Goal: Navigation & Orientation: Find specific page/section

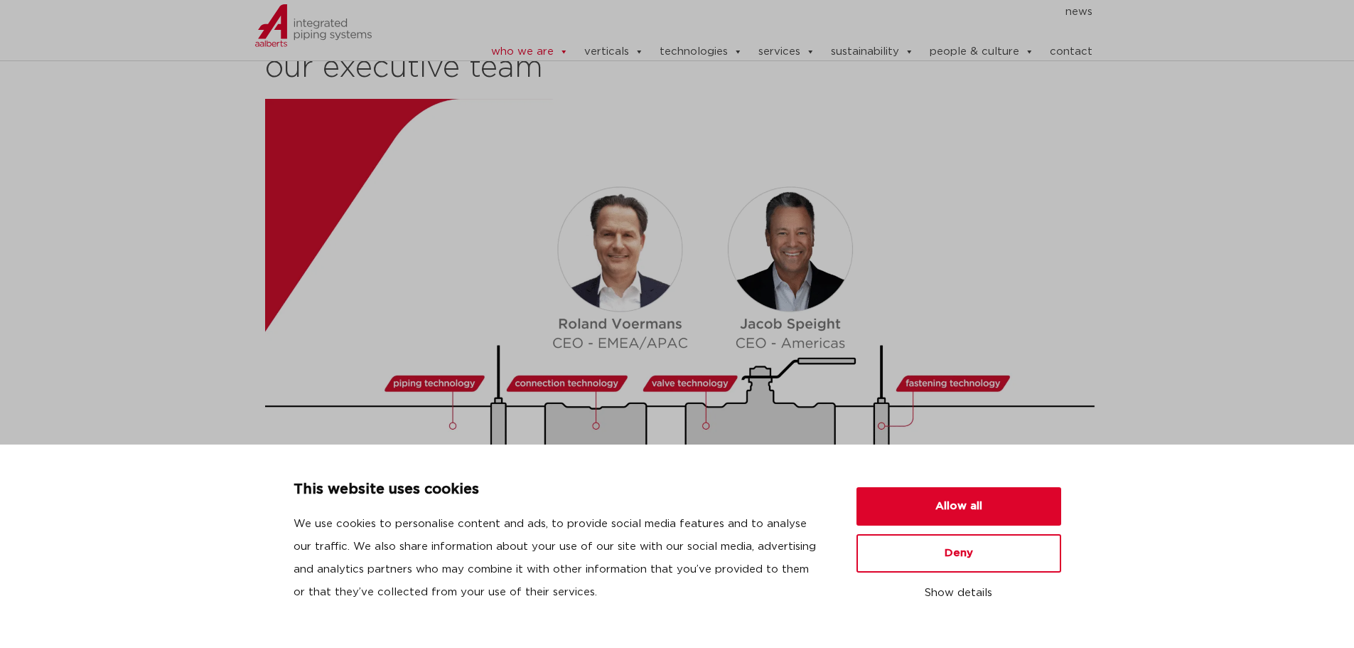
scroll to position [1564, 0]
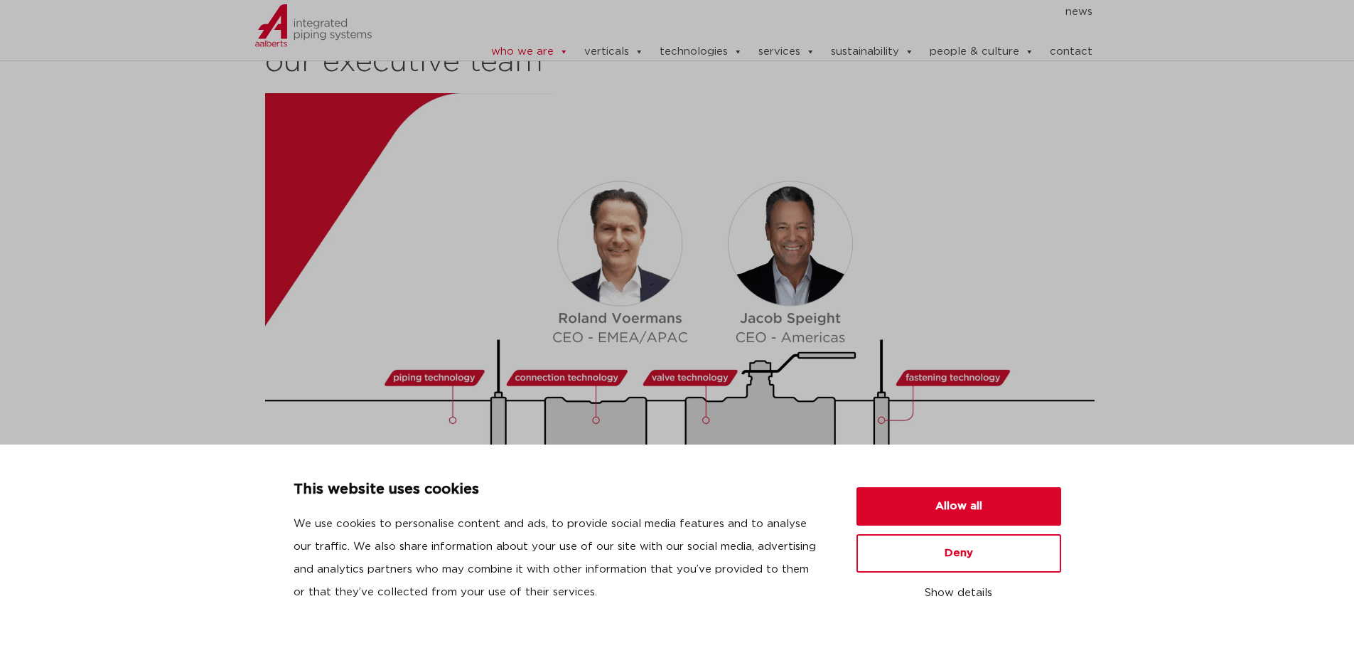
click at [772, 382] on img at bounding box center [682, 328] width 835 height 470
click at [812, 208] on img at bounding box center [682, 328] width 835 height 470
click at [964, 511] on button "Allow all" at bounding box center [958, 506] width 205 height 38
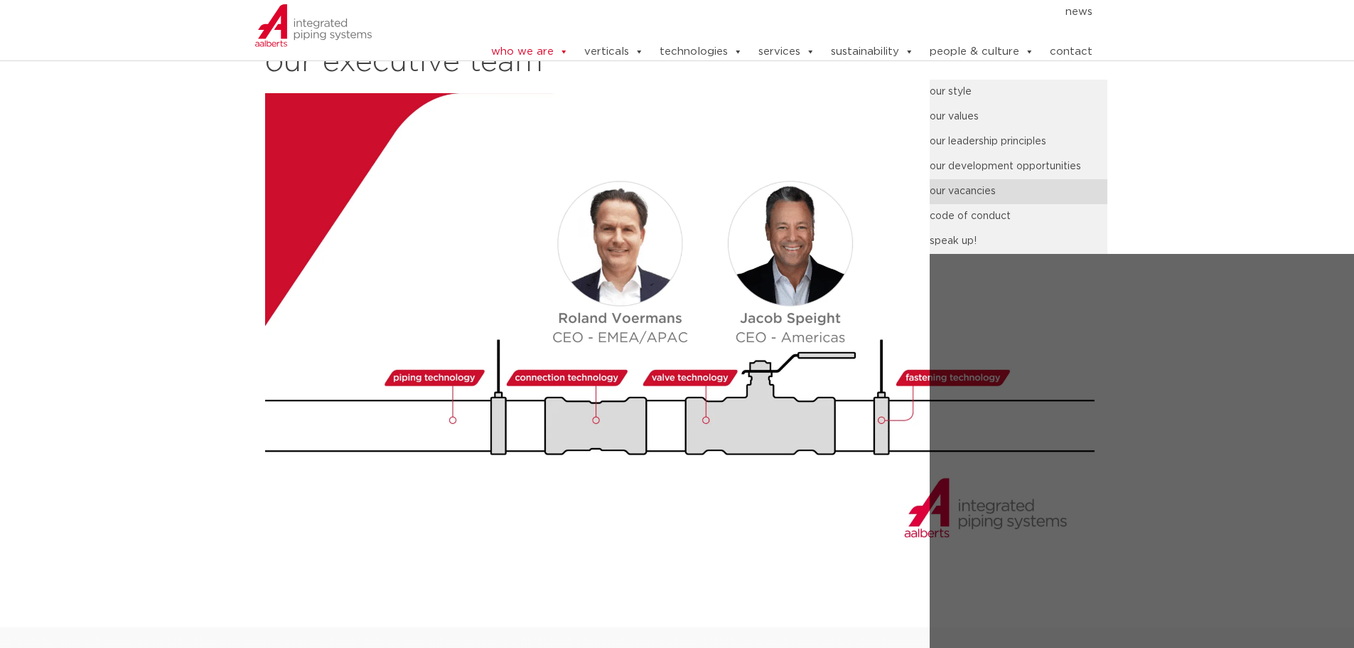
click at [965, 198] on link "our vacancies" at bounding box center [1019, 191] width 178 height 25
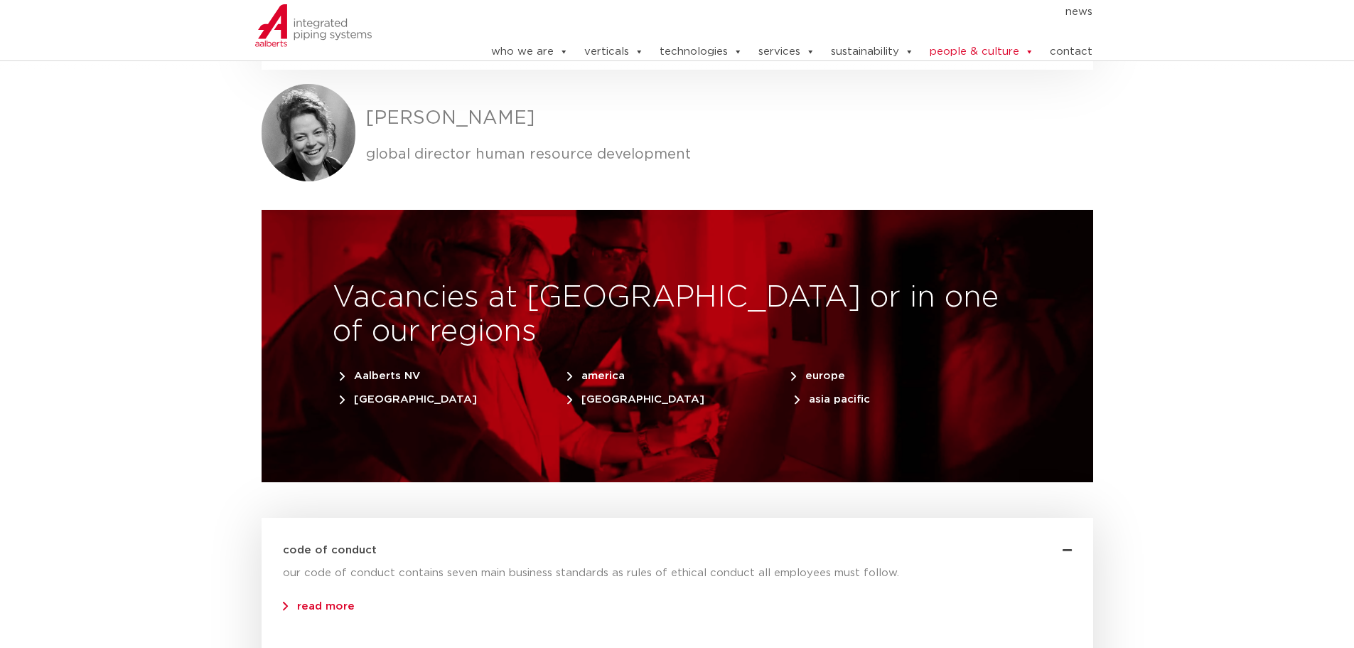
scroll to position [4407, 0]
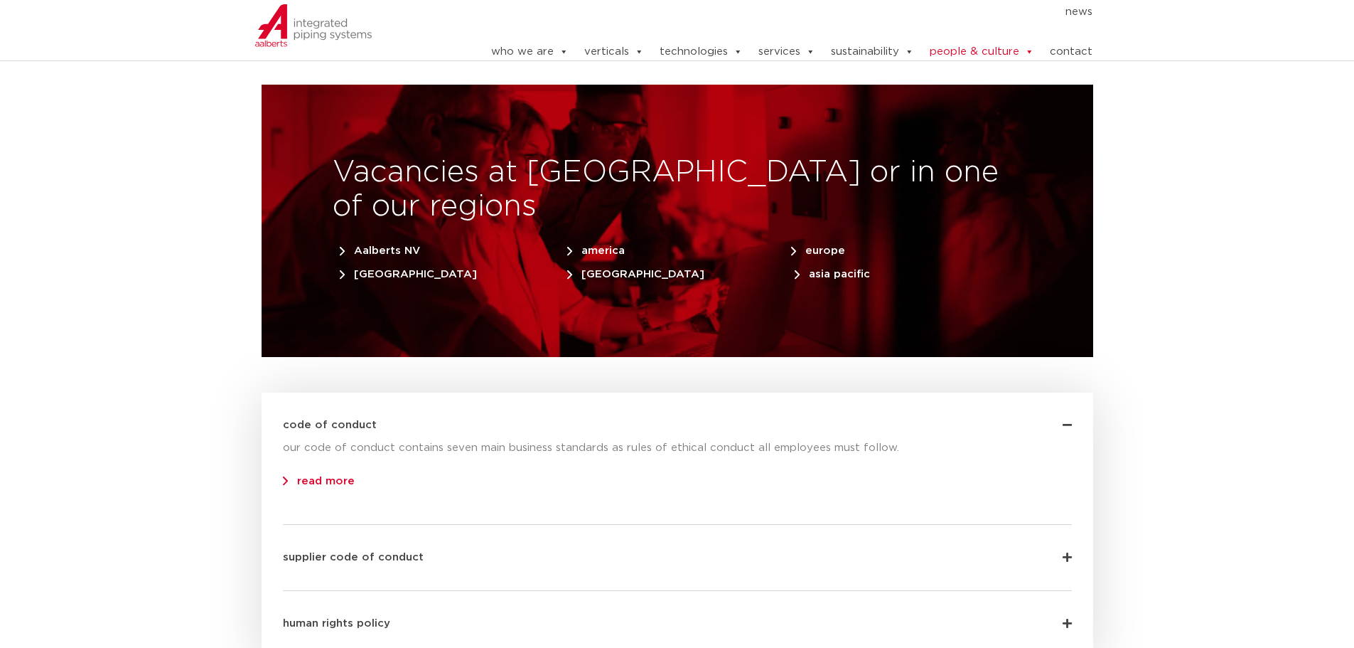
click at [611, 245] on span "america" at bounding box center [596, 250] width 58 height 11
